Goal: Transaction & Acquisition: Book appointment/travel/reservation

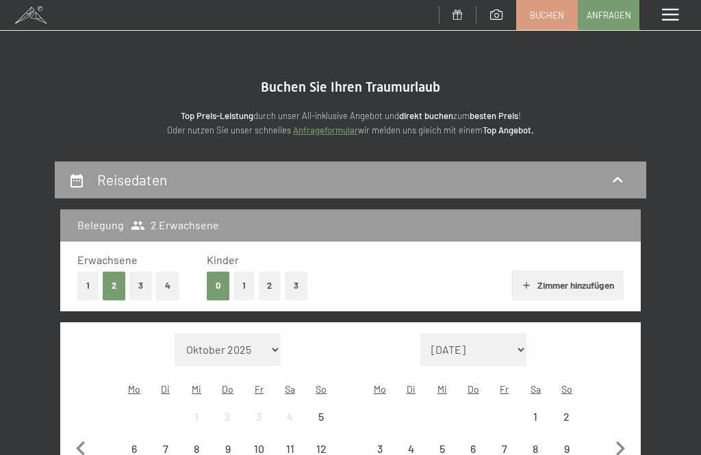
click at [177, 339] on select "Oktober 2025 November 2025 Dezember 2025 Januar 2026 Februar 2026 März 2026 Apr…" at bounding box center [228, 349] width 107 height 33
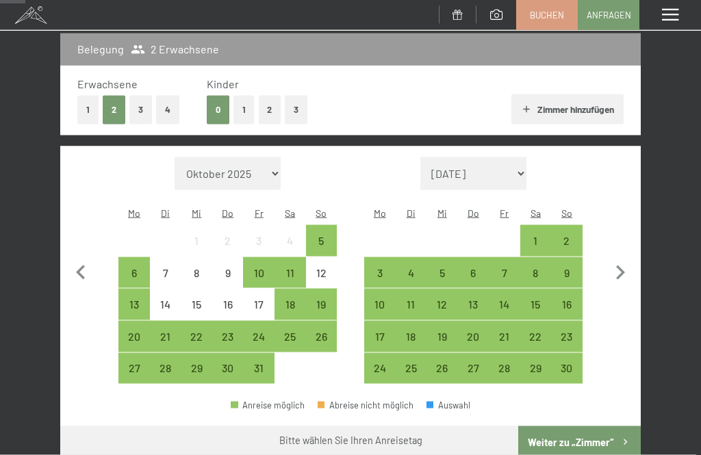
scroll to position [177, 0]
click at [477, 298] on div "13" at bounding box center [473, 312] width 29 height 29
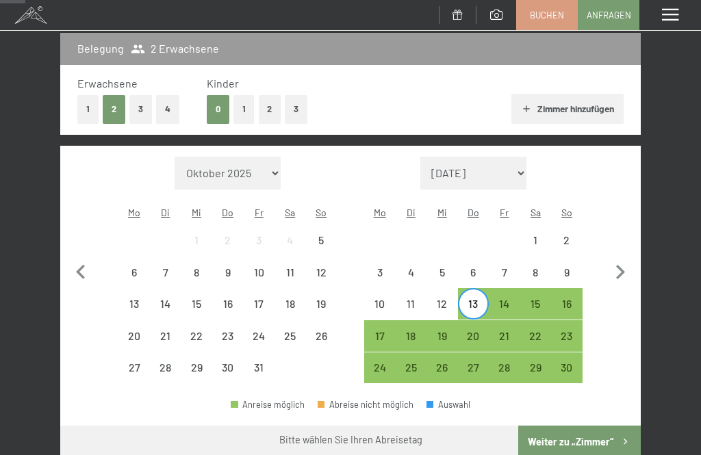
click at [564, 298] on div "16" at bounding box center [566, 312] width 29 height 29
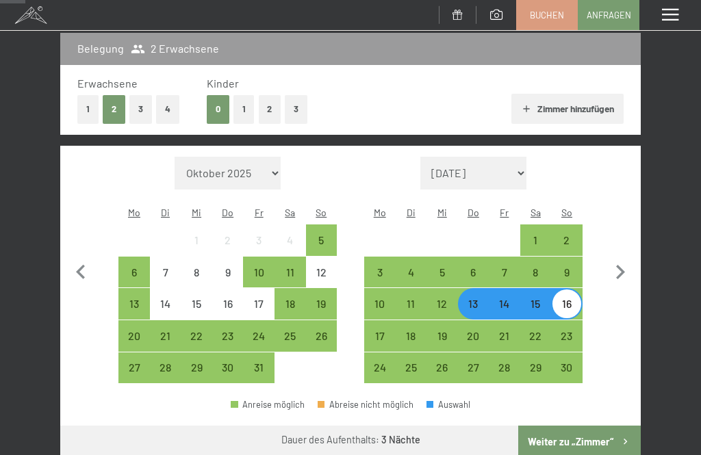
click at [608, 426] on button "Weiter zu „Zimmer“" at bounding box center [579, 442] width 123 height 33
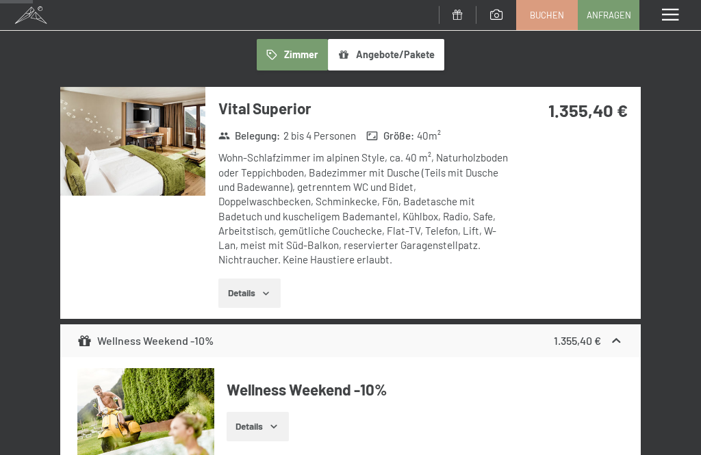
scroll to position [346, 0]
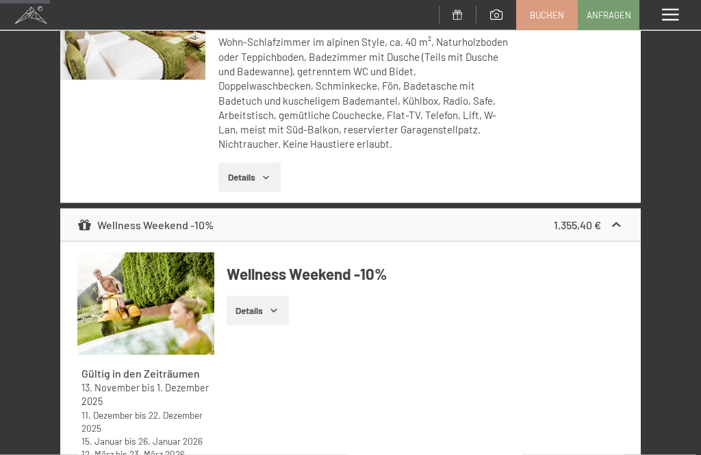
click at [272, 310] on button "Details" at bounding box center [258, 311] width 62 height 30
click at [273, 308] on icon "button" at bounding box center [274, 309] width 6 height 3
click at [274, 308] on icon "button" at bounding box center [273, 310] width 11 height 11
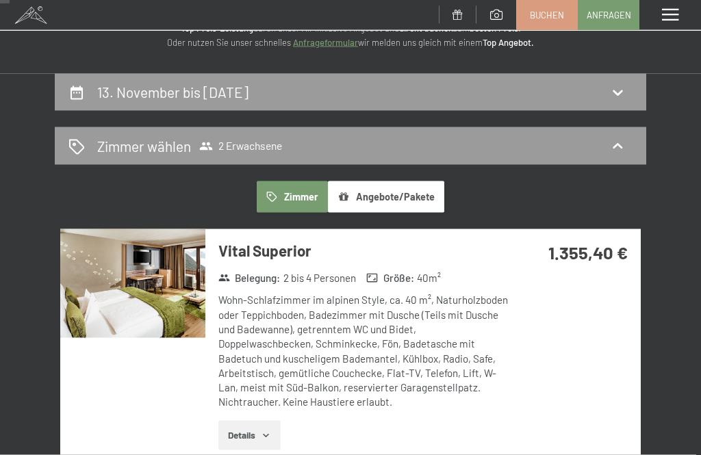
scroll to position [0, 0]
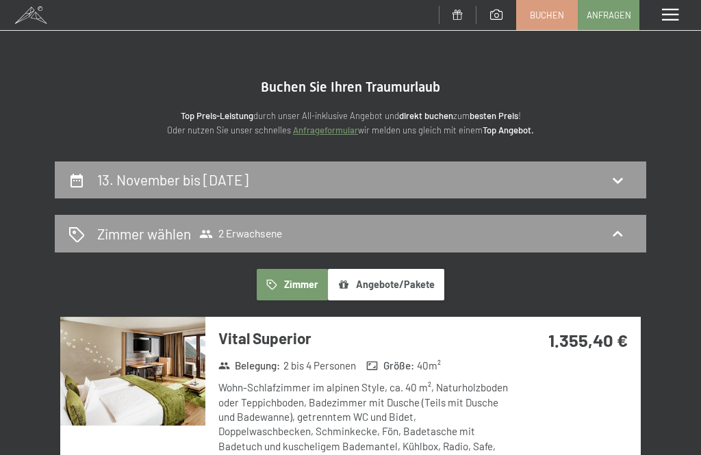
click at [381, 181] on div "13. November bis 16. November 2025" at bounding box center [350, 180] width 564 height 20
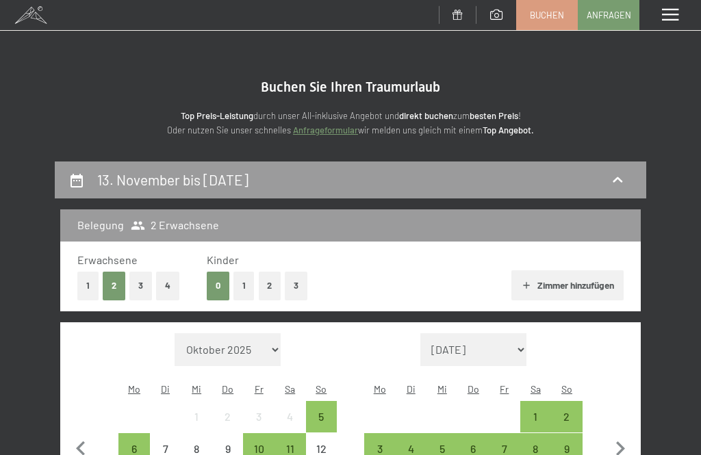
scroll to position [160, 0]
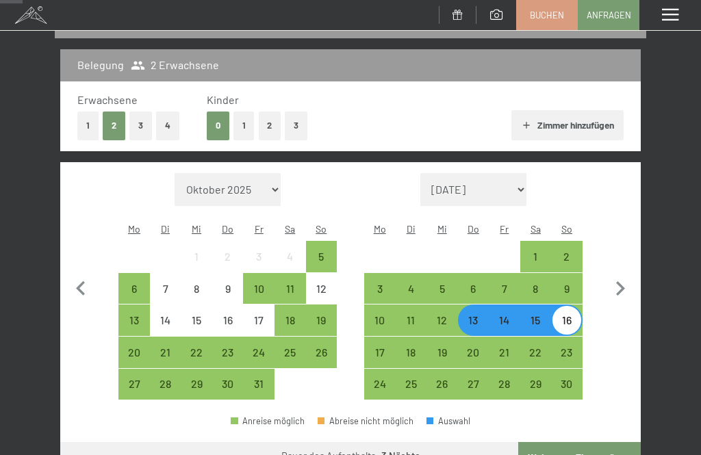
click at [505, 315] on div "14" at bounding box center [504, 329] width 29 height 29
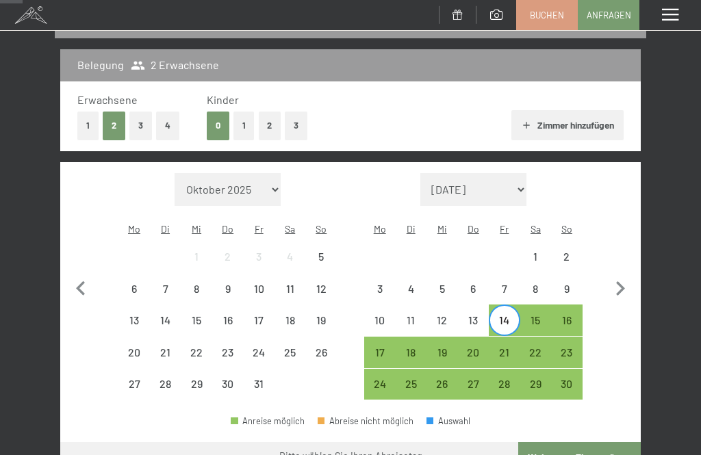
click at [383, 347] on div "17" at bounding box center [379, 361] width 29 height 29
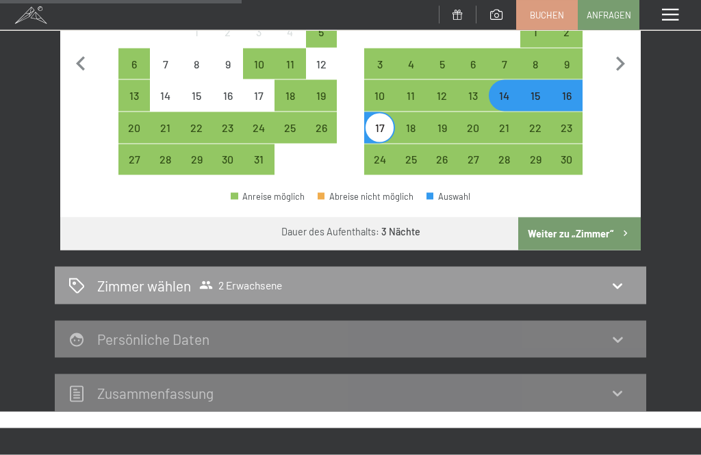
click at [568, 222] on button "Weiter zu „Zimmer“" at bounding box center [579, 234] width 123 height 33
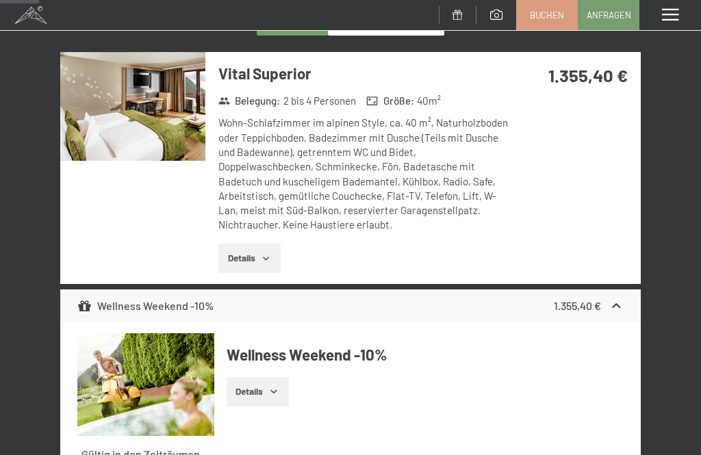
scroll to position [264, 0]
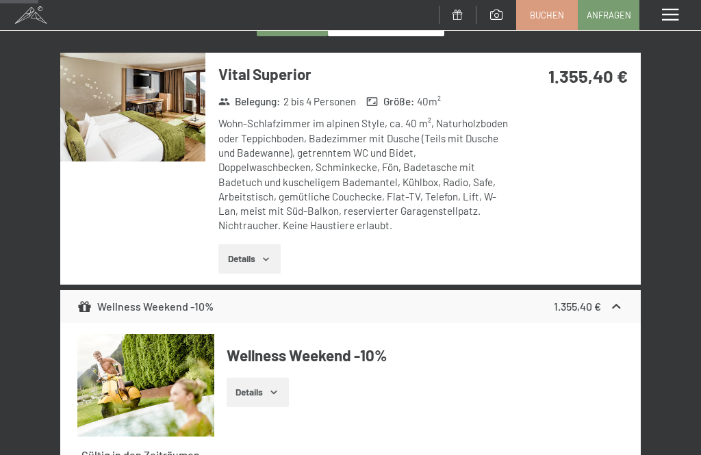
click at [266, 268] on button "Details" at bounding box center [249, 259] width 62 height 30
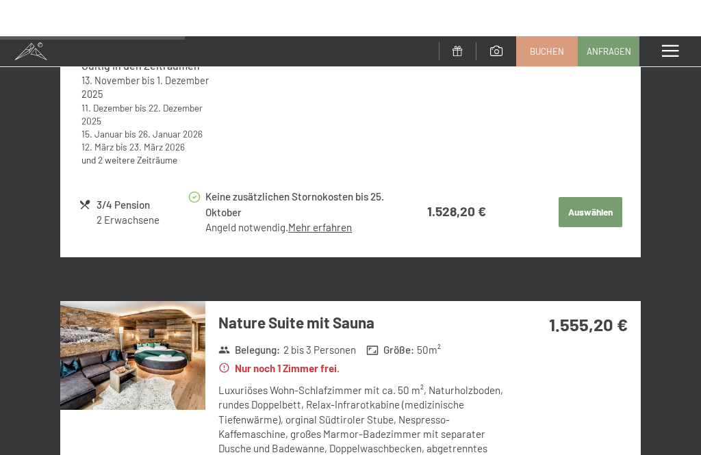
scroll to position [1002, 0]
